Goal: Navigation & Orientation: Find specific page/section

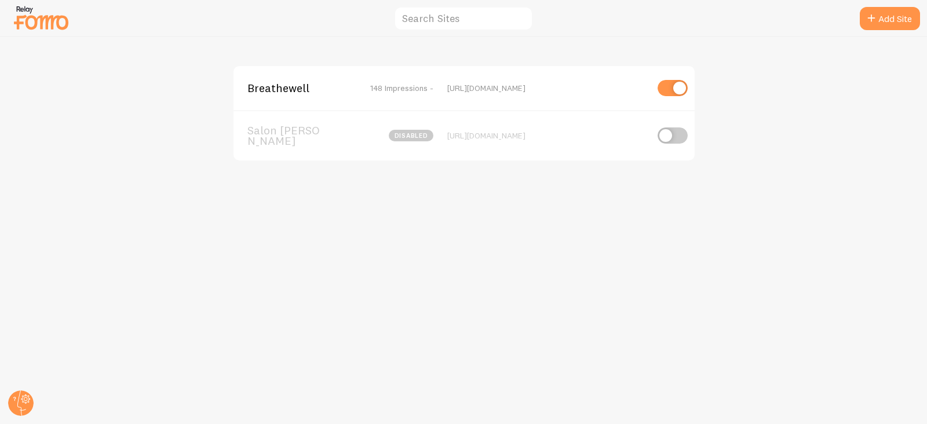
click at [251, 259] on div "Breathewell 148 Impressions - [URL][DOMAIN_NAME] Salon [PERSON_NAME] disabled […" at bounding box center [464, 230] width 926 height 387
click at [294, 85] on span "Breathewell" at bounding box center [288, 88] width 93 height 10
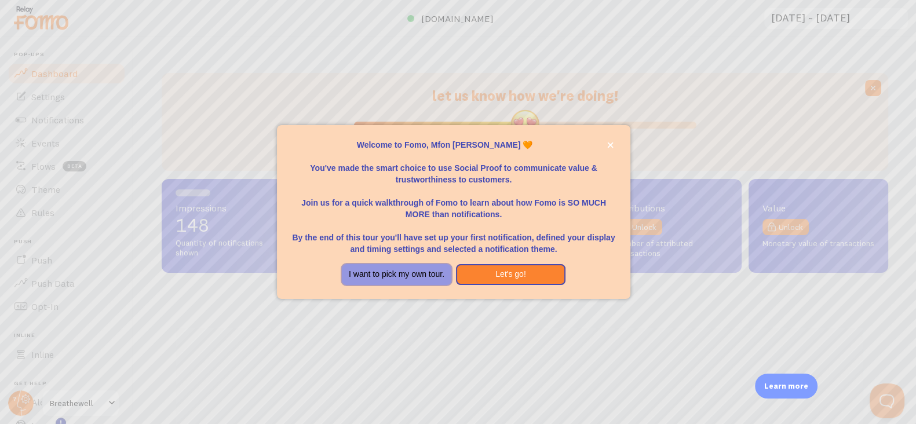
click at [401, 278] on button "I want to pick my own tour." at bounding box center [396, 274] width 109 height 21
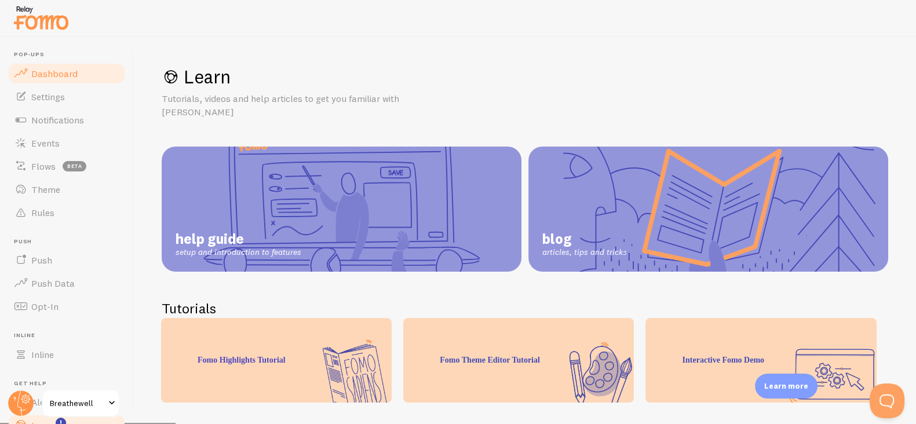
click at [59, 76] on span "Dashboard" at bounding box center [54, 74] width 46 height 12
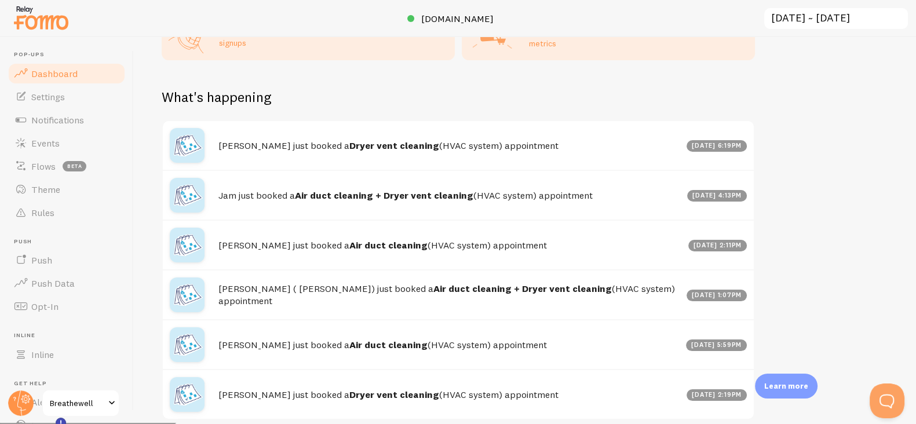
scroll to position [611, 0]
